Goal: Share content

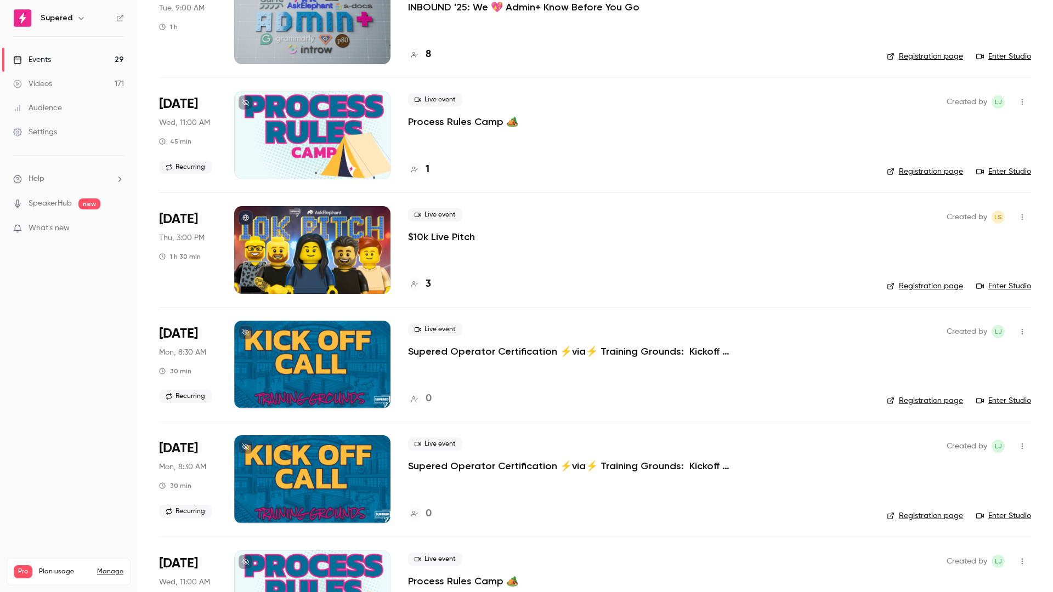
scroll to position [484, 0]
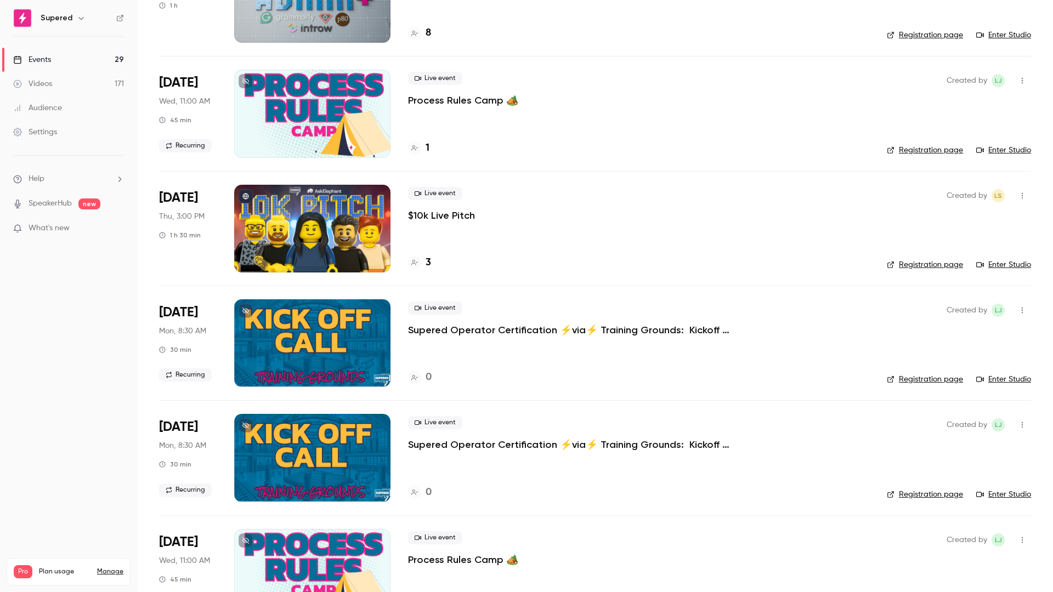
click at [458, 217] on p "$10k Live Pitch" at bounding box center [441, 215] width 67 height 13
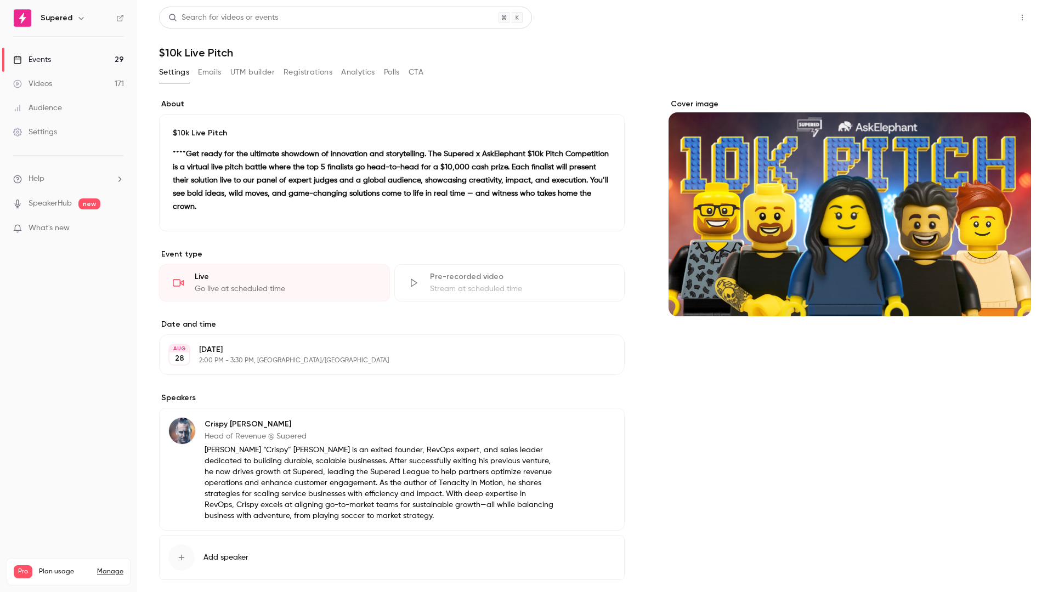
click at [987, 20] on button "Share" at bounding box center [983, 18] width 43 height 22
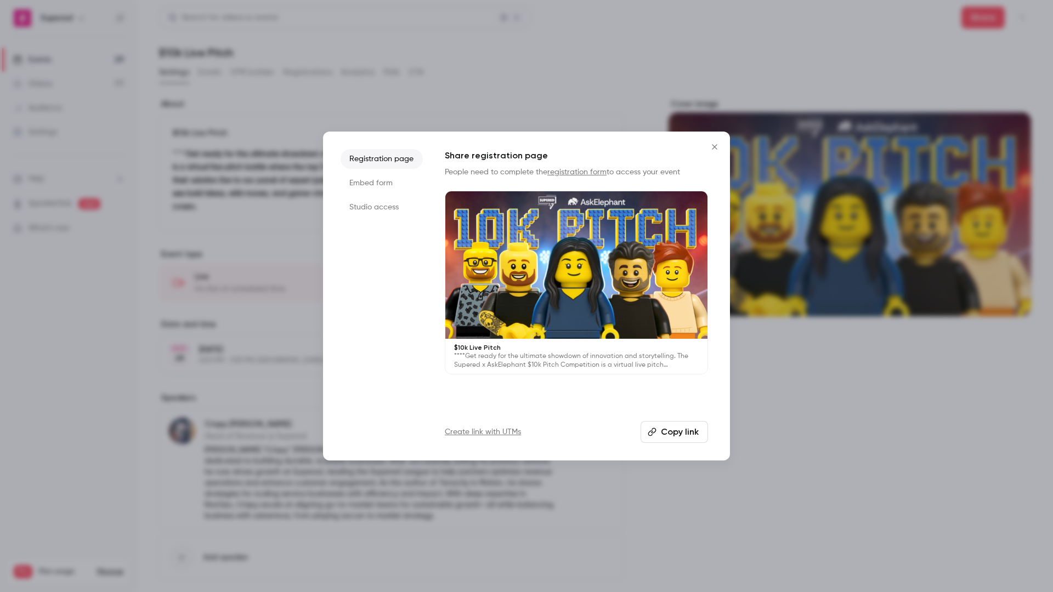
click at [674, 437] on button "Copy link" at bounding box center [674, 432] width 67 height 22
